Goal: Task Accomplishment & Management: Complete application form

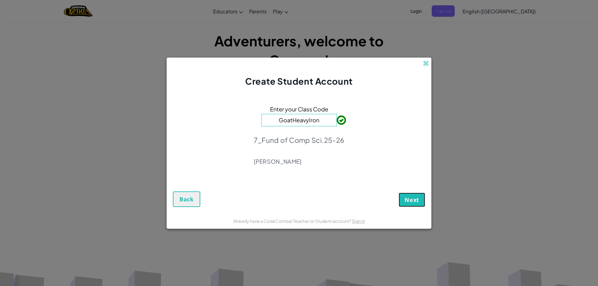
click at [411, 200] on span "Next" at bounding box center [412, 199] width 15 height 7
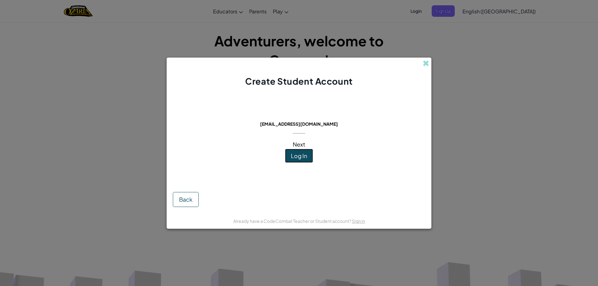
drag, startPoint x: 297, startPoint y: 90, endPoint x: 297, endPoint y: 157, distance: 66.4
click at [297, 157] on span "Log In" at bounding box center [299, 155] width 16 height 7
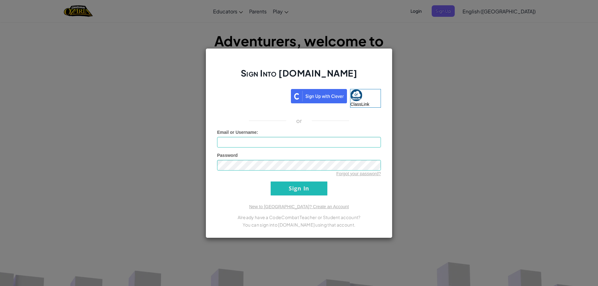
click at [249, 89] on iframe at bounding box center [252, 95] width 77 height 14
